Goal: Information Seeking & Learning: Learn about a topic

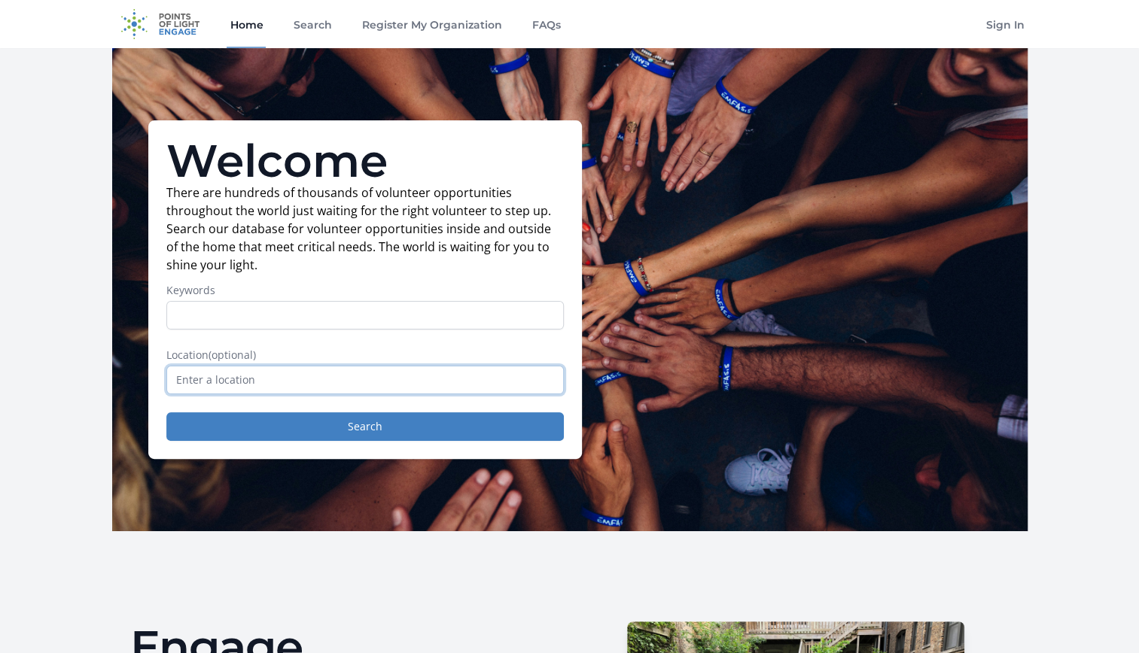
click at [217, 376] on input "text" at bounding box center [364, 380] width 397 height 29
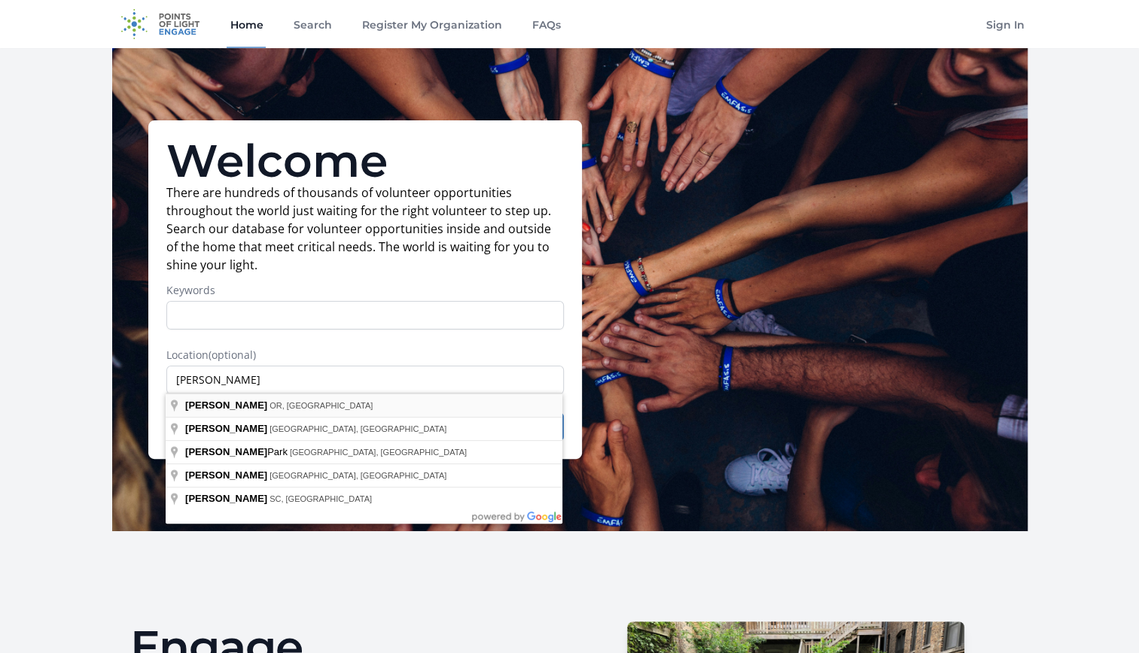
type input "Gresham, [GEOGRAPHIC_DATA], [GEOGRAPHIC_DATA]"
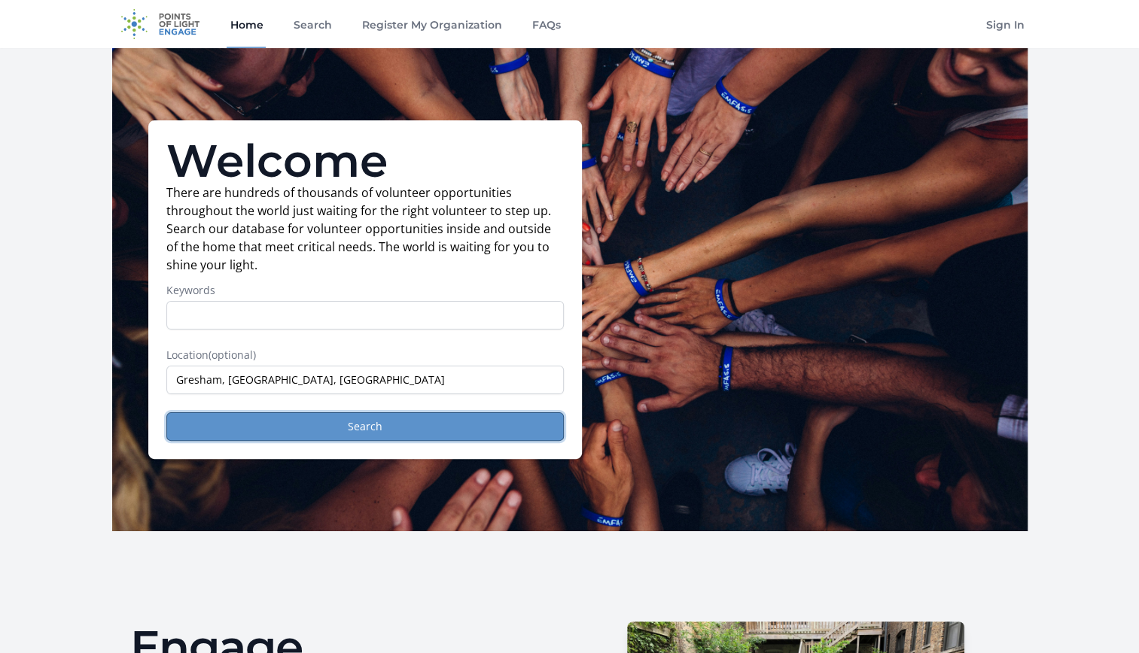
click at [284, 418] on button "Search" at bounding box center [364, 426] width 397 height 29
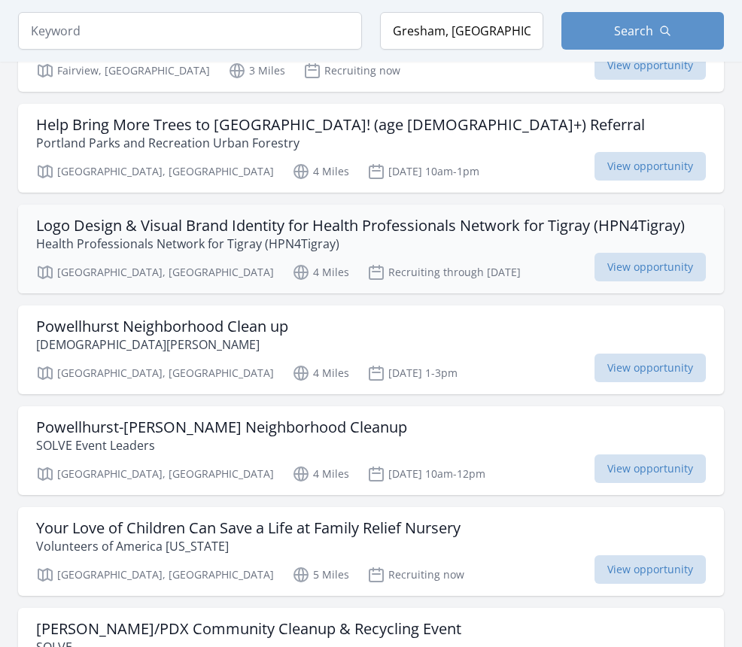
scroll to position [1580, 0]
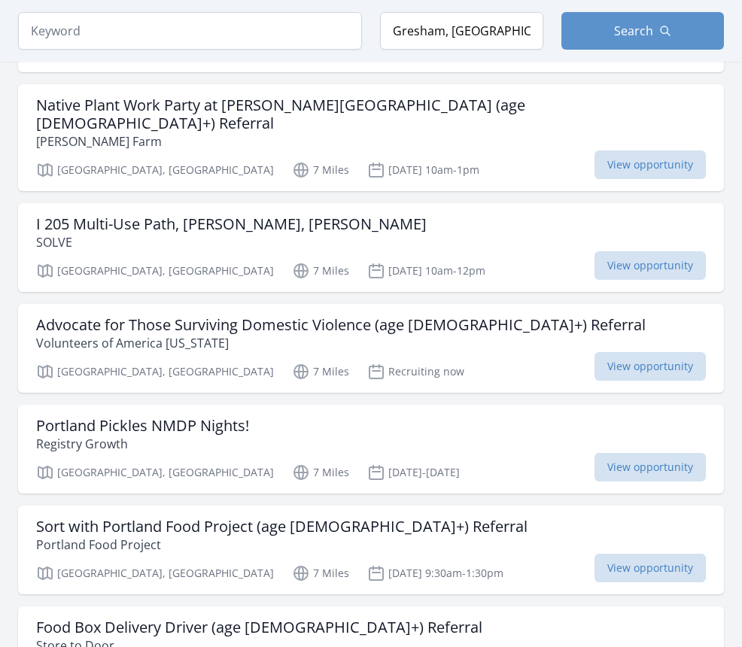
scroll to position [3236, 0]
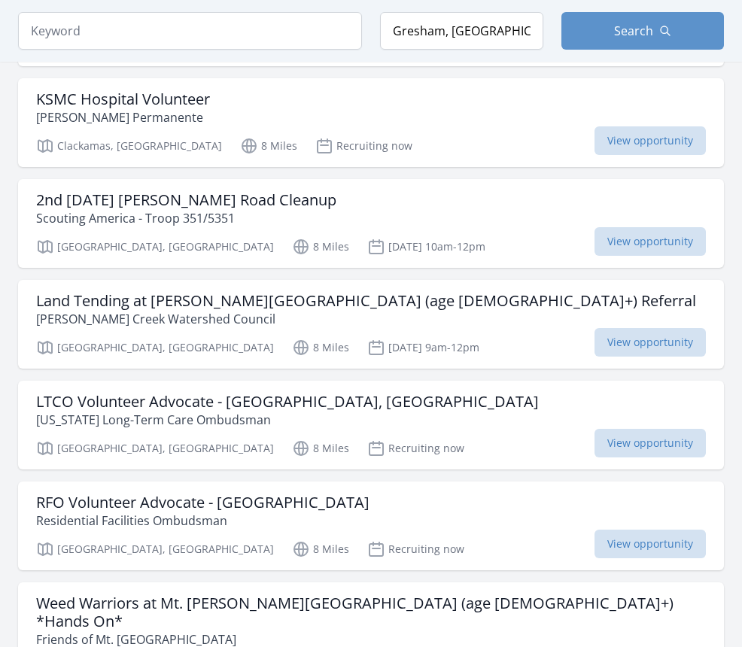
scroll to position [5644, 0]
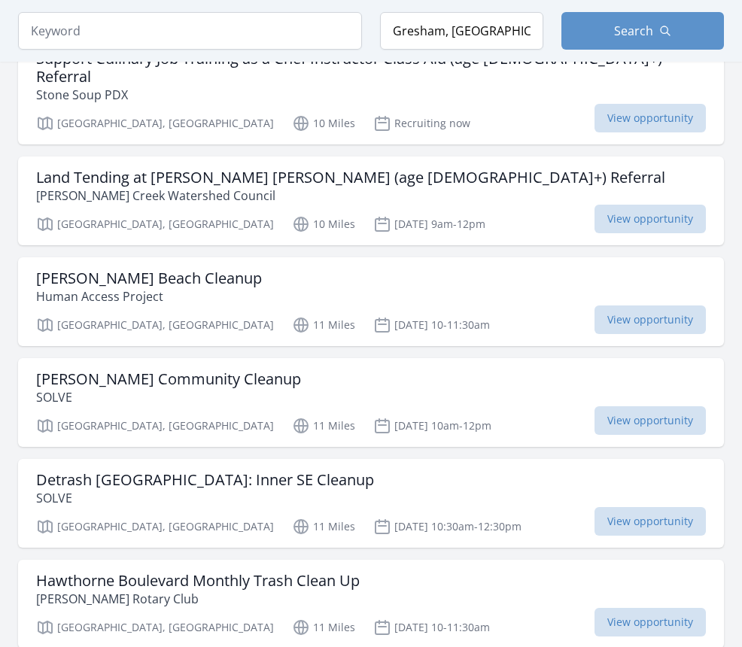
scroll to position [7600, 0]
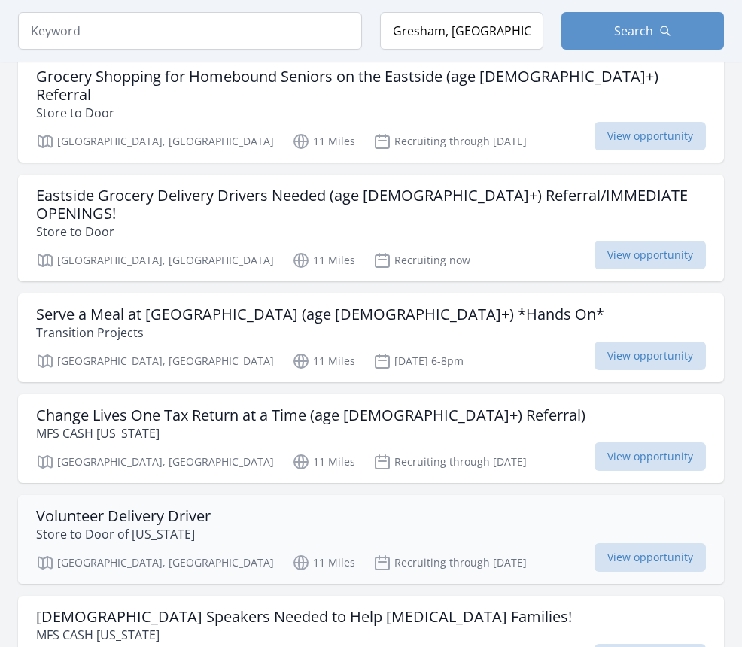
scroll to position [9331, 0]
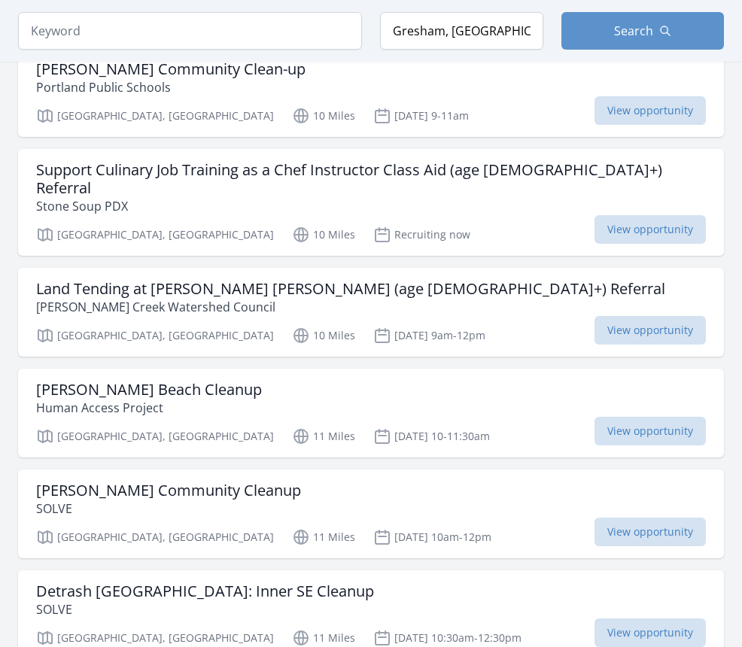
scroll to position [7525, 0]
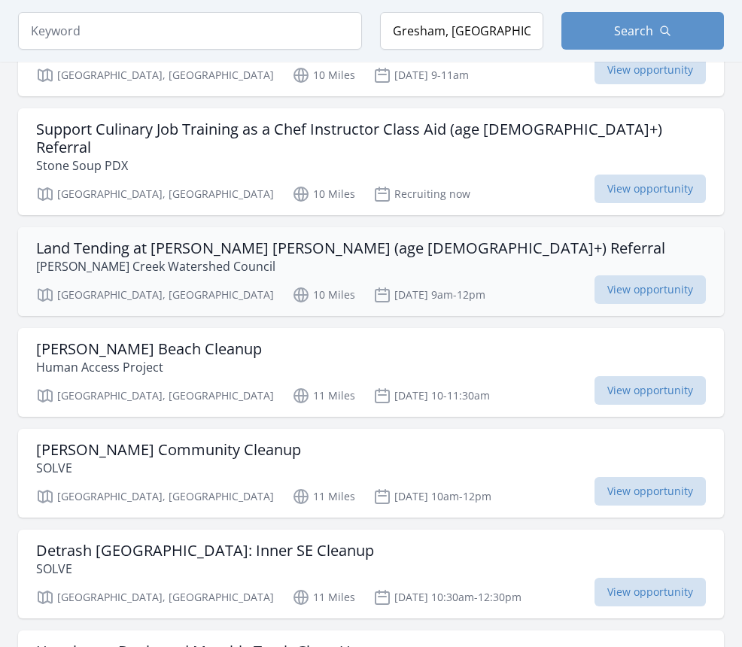
scroll to position [9707, 0]
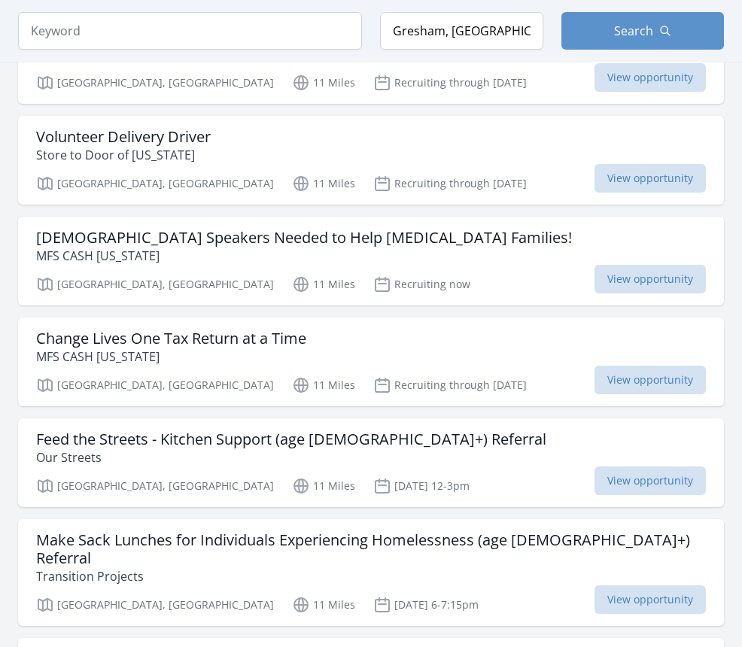
scroll to position [7600, 0]
